Goal: Information Seeking & Learning: Learn about a topic

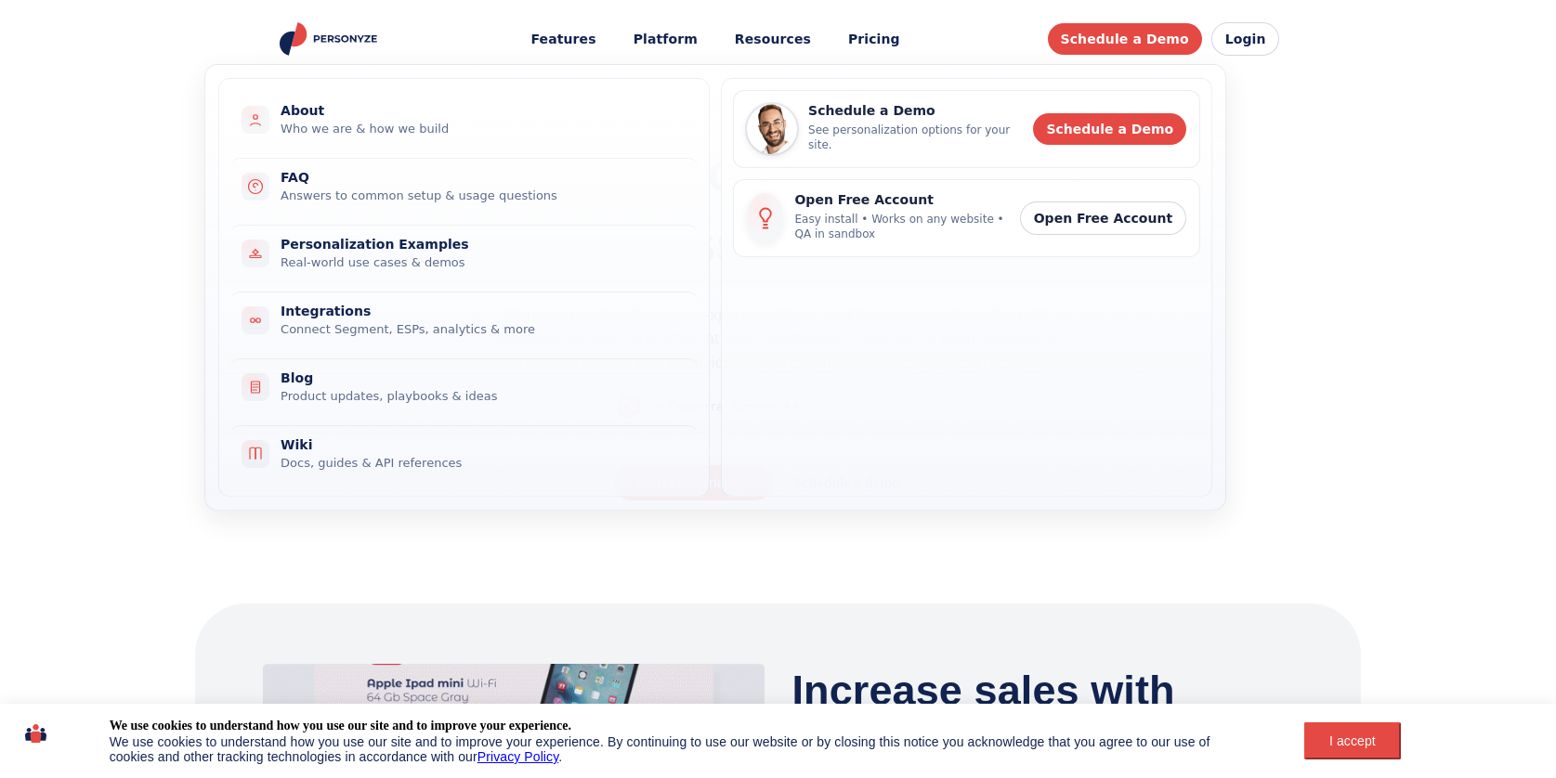
click at [867, 33] on link "Pricing" at bounding box center [874, 39] width 78 height 34
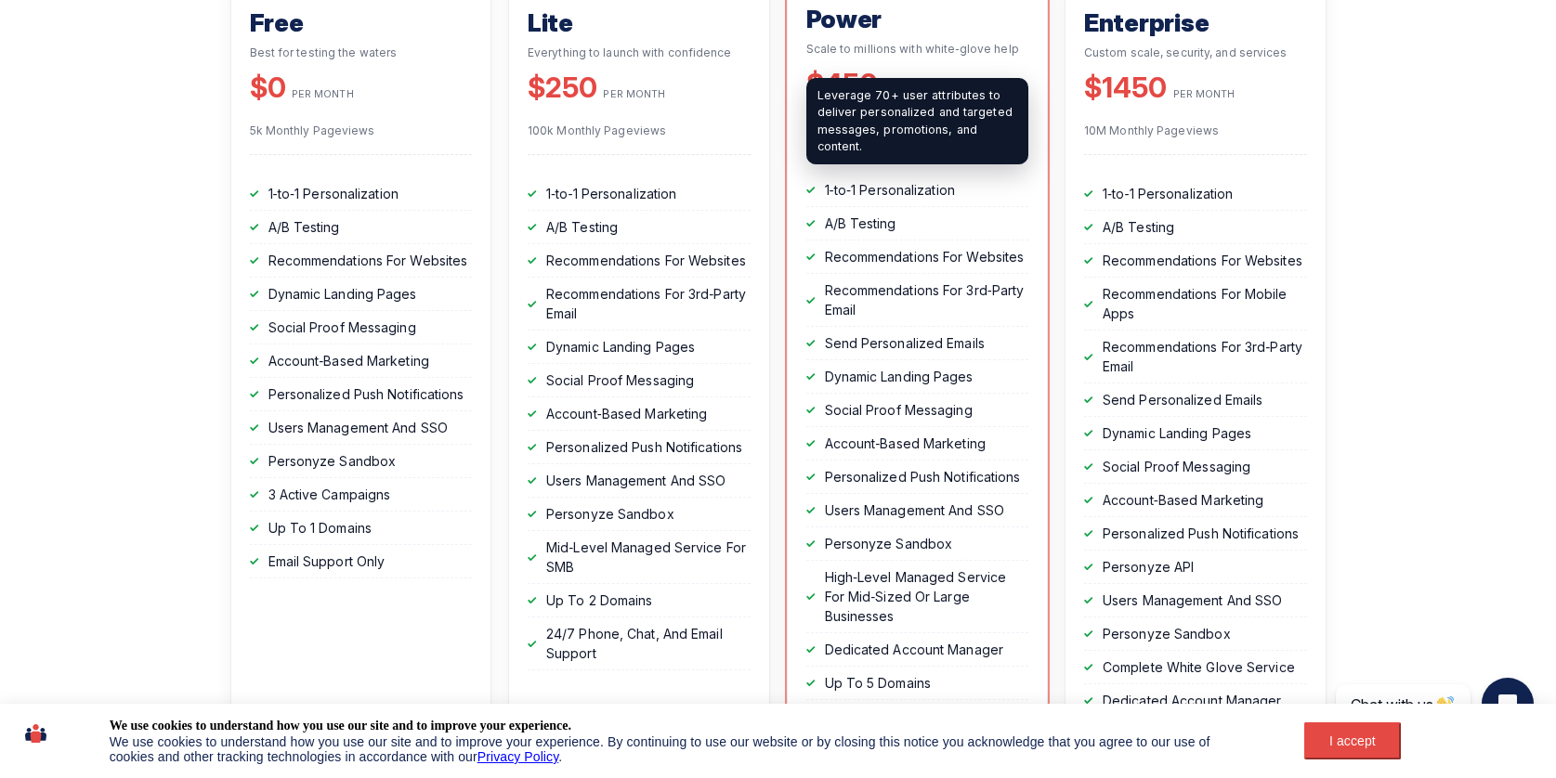
scroll to position [550, 0]
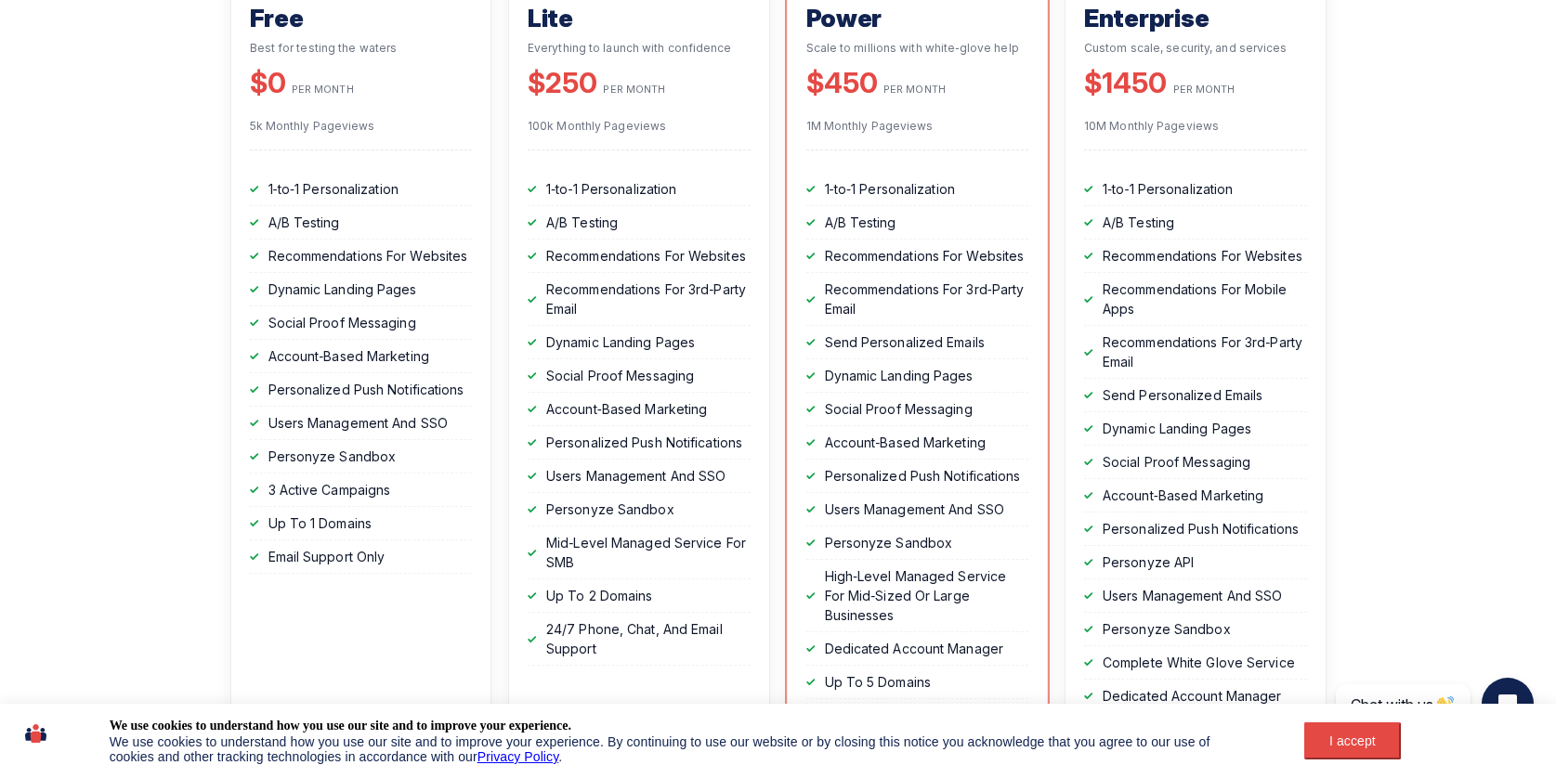
click at [1329, 729] on button "I accept" at bounding box center [1352, 741] width 96 height 37
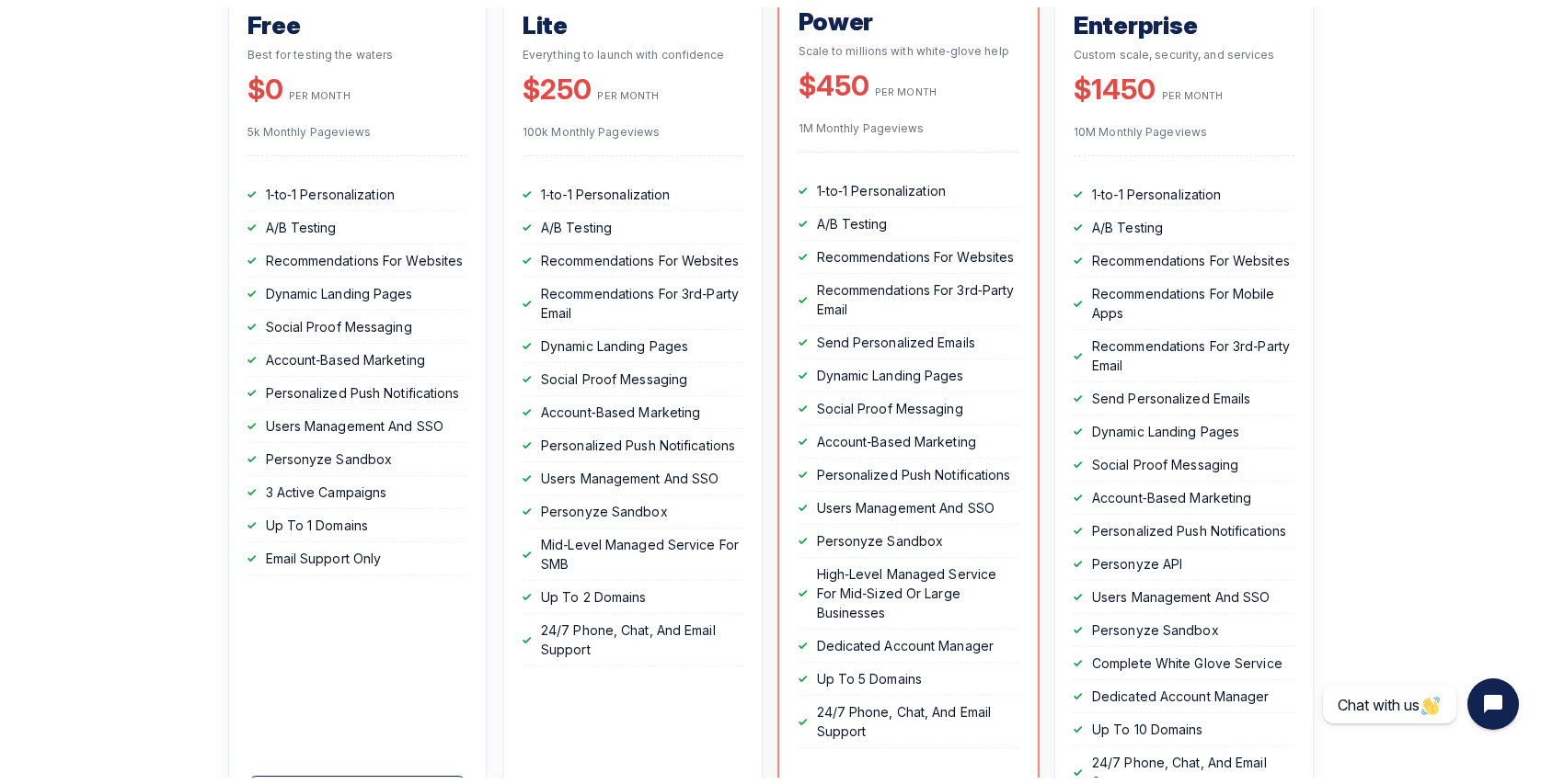
scroll to position [0, 0]
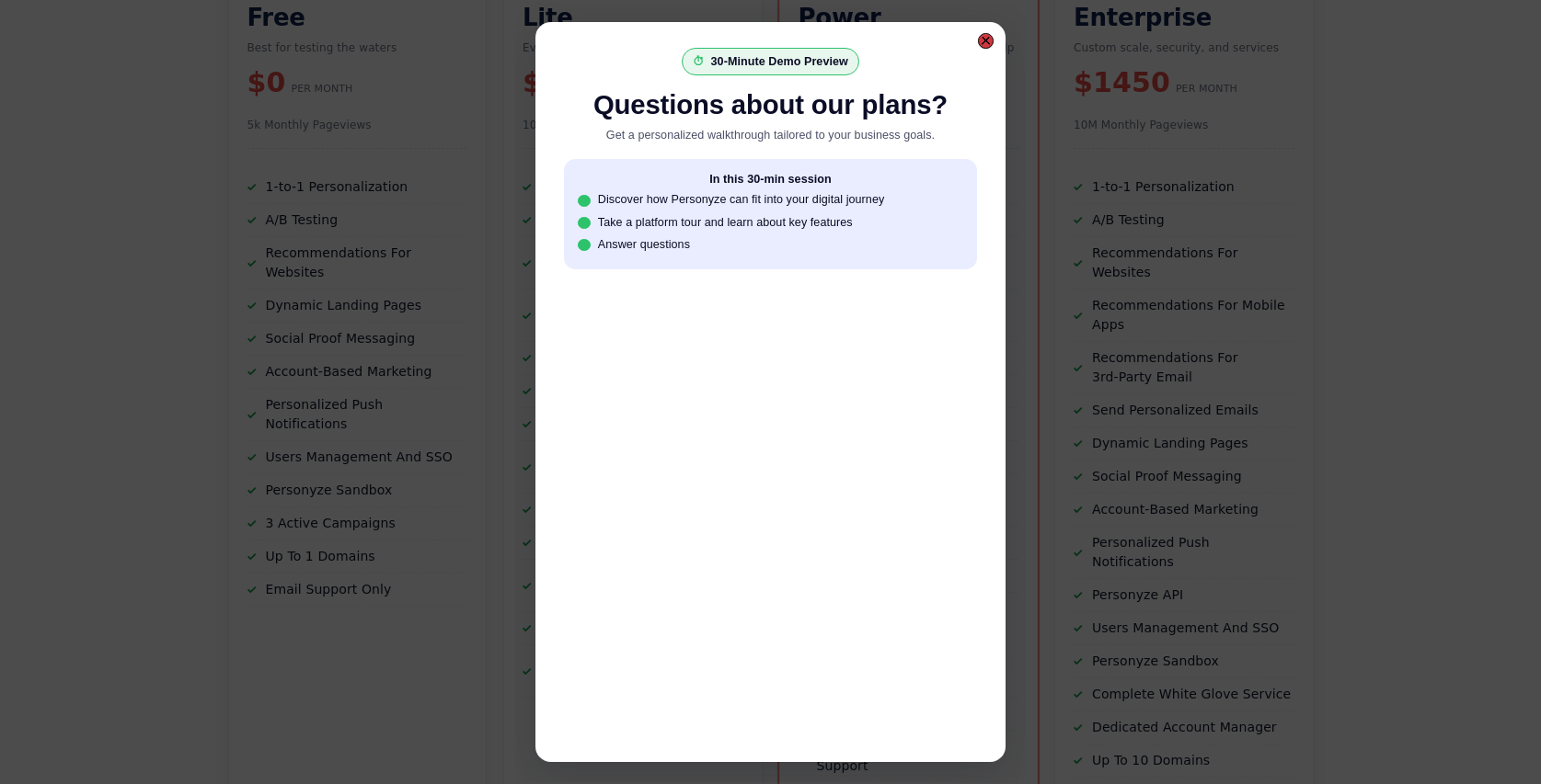
click at [987, 40] on div at bounding box center [985, 41] width 10 height 10
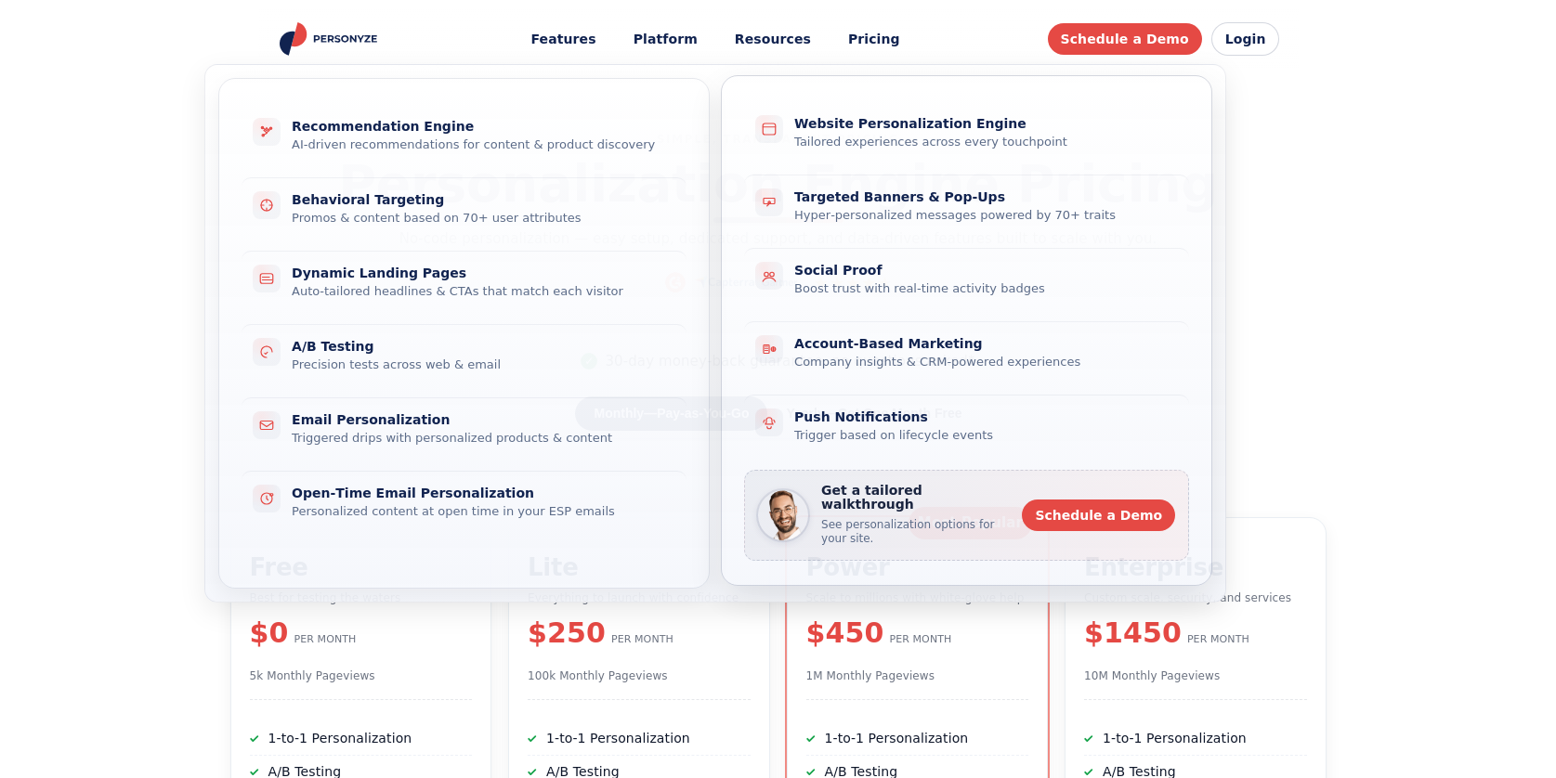
click at [869, 120] on div "Website Personalization Engine" at bounding box center [980, 124] width 372 height 16
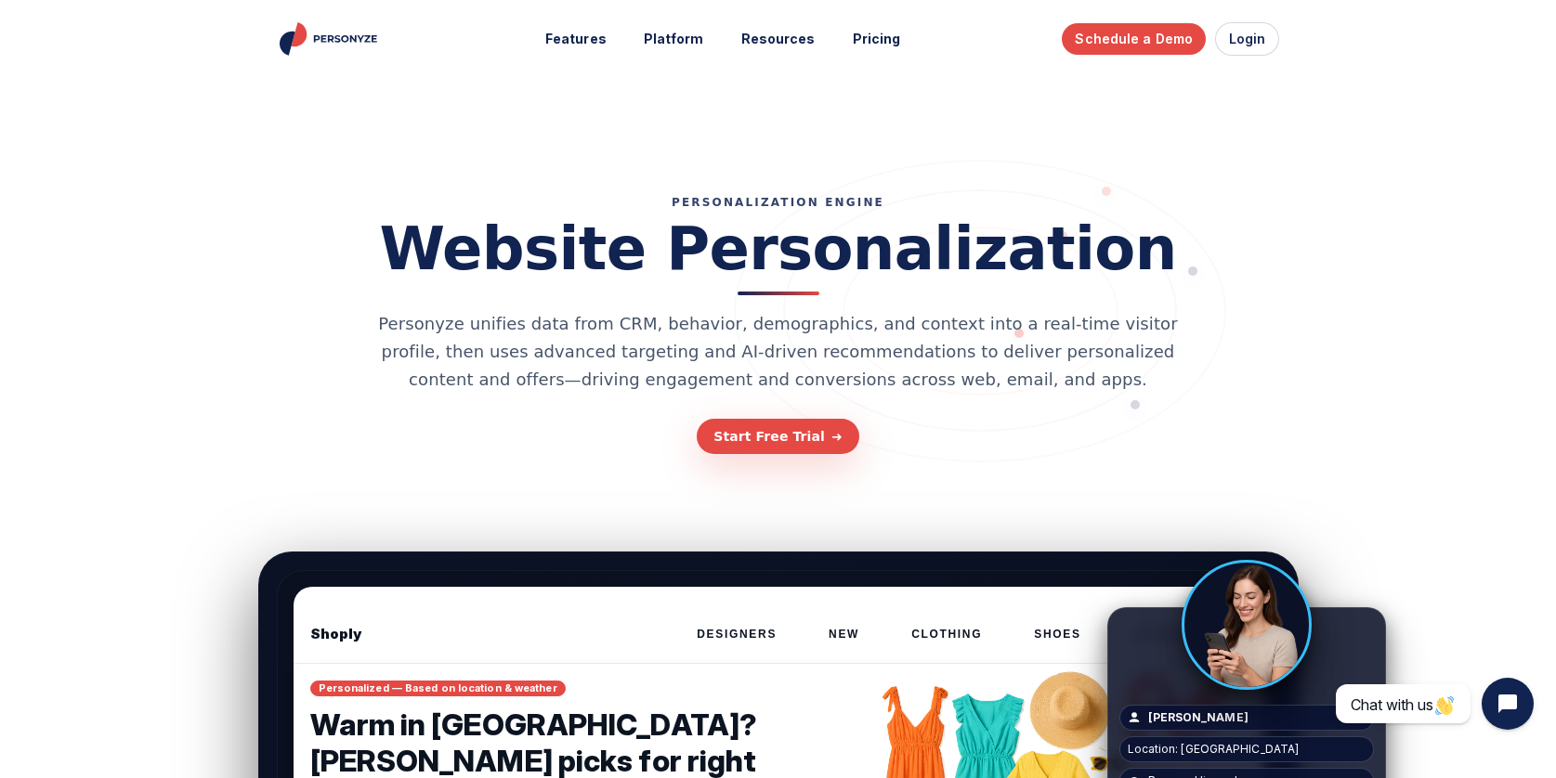
click at [1384, 124] on section "PERSONALIZATION ENGINE Website Personalization Personyze unifies data from CRM,…" at bounding box center [778, 311] width 1556 height 464
click at [875, 40] on link "Pricing" at bounding box center [877, 39] width 74 height 34
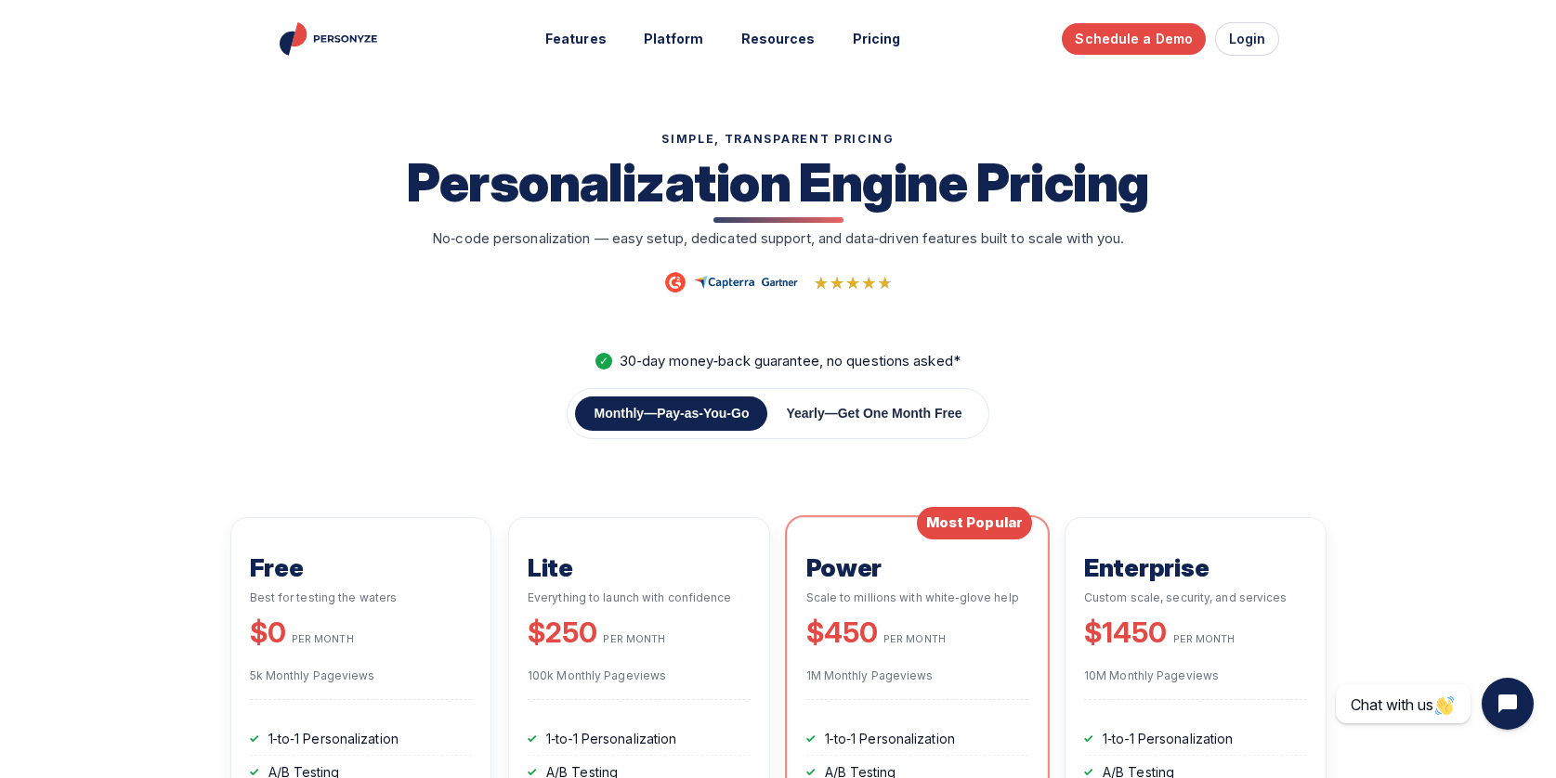
click at [922, 419] on button "Yearly — Get One Month Free" at bounding box center [873, 414] width 213 height 34
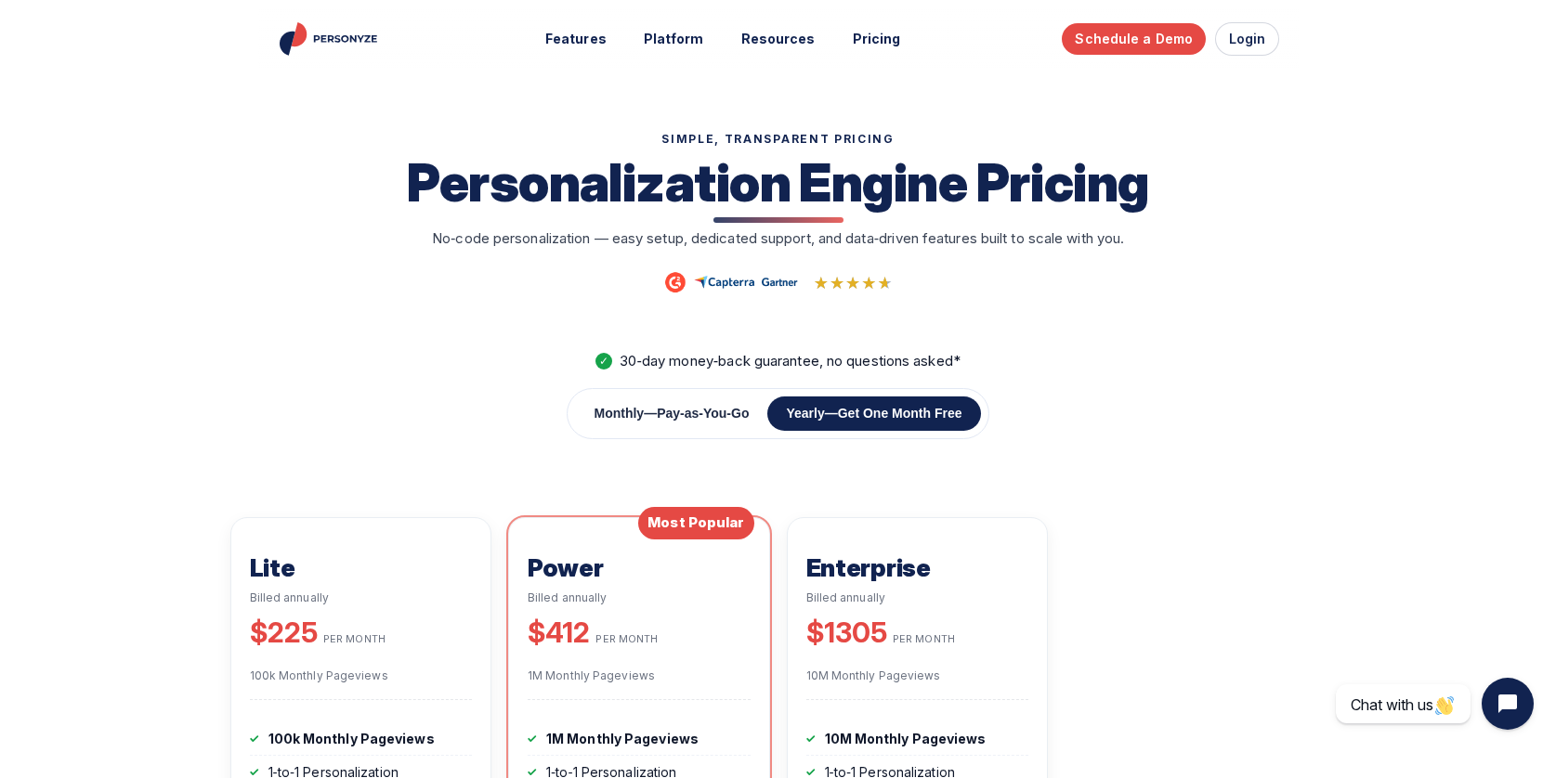
click at [669, 421] on span "Pay‑as‑You‑Go" at bounding box center [703, 413] width 92 height 15
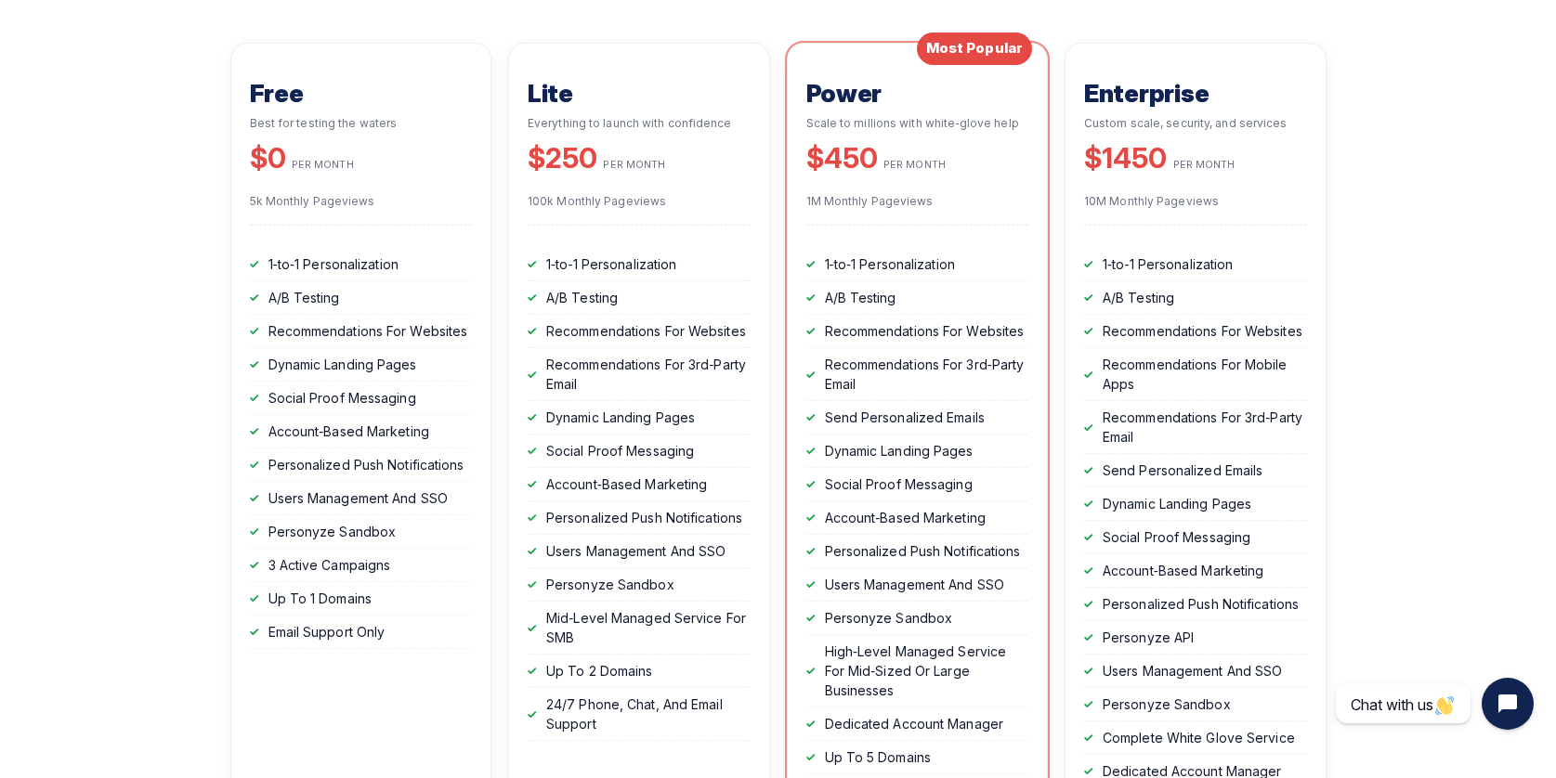
scroll to position [164, 0]
